Goal: Use online tool/utility: Utilize a website feature to perform a specific function

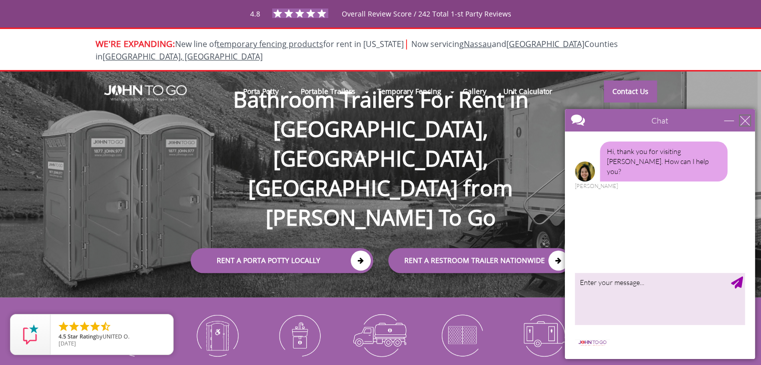
click at [743, 124] on div "close" at bounding box center [745, 121] width 10 height 10
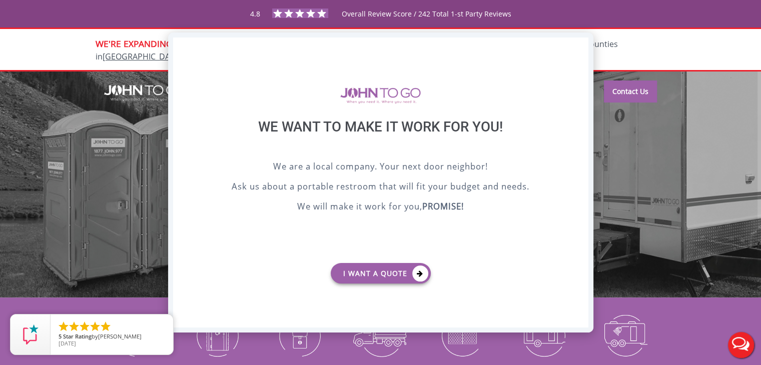
click at [581, 45] on div "X" at bounding box center [581, 46] width 16 height 17
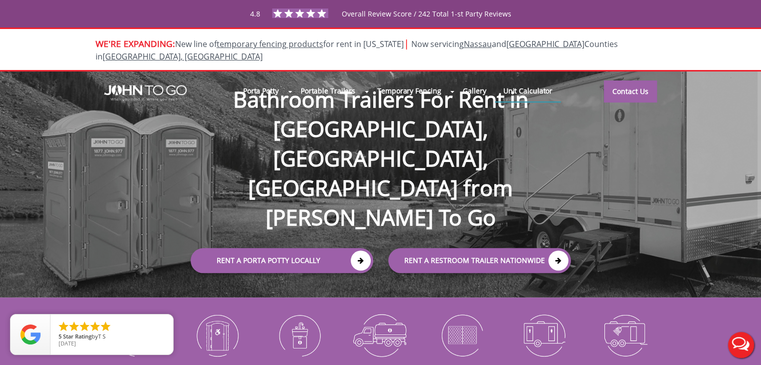
click at [530, 80] on link "Unit Calculator" at bounding box center [528, 91] width 67 height 22
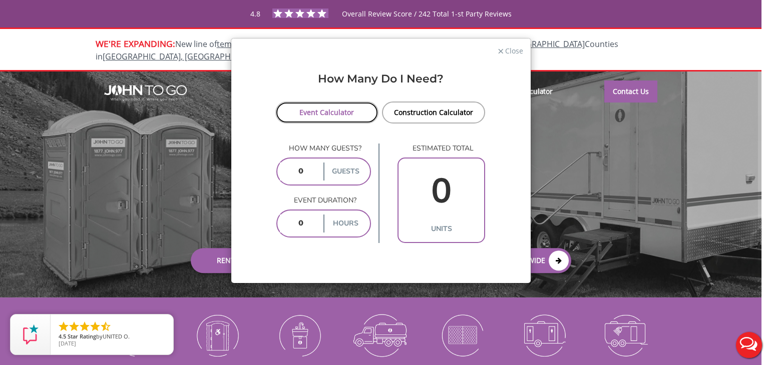
click at [334, 116] on link "Event Calculator" at bounding box center [327, 113] width 104 height 22
click at [308, 173] on input "number" at bounding box center [301, 172] width 42 height 18
type input "20"
click at [315, 217] on input "number" at bounding box center [301, 224] width 42 height 18
type input "3"
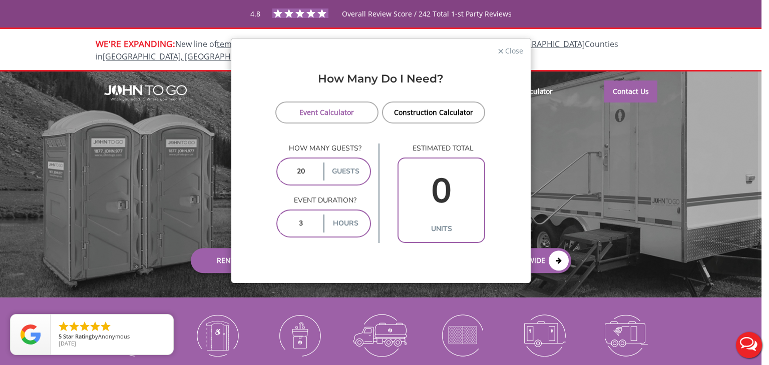
type input "1"
type input "3"
click at [509, 51] on span "Close" at bounding box center [513, 50] width 19 height 10
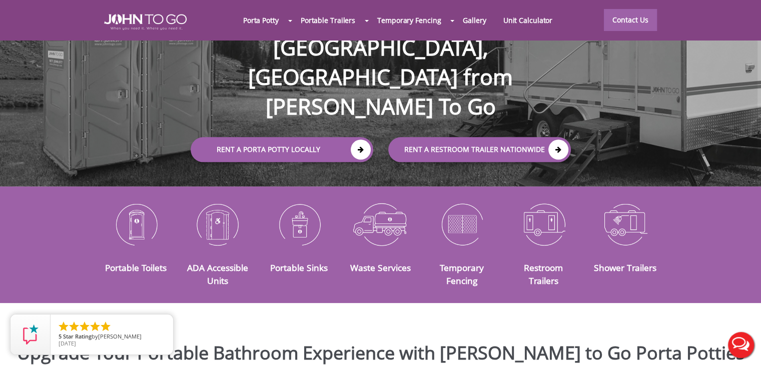
scroll to position [115, 0]
